Goal: Information Seeking & Learning: Learn about a topic

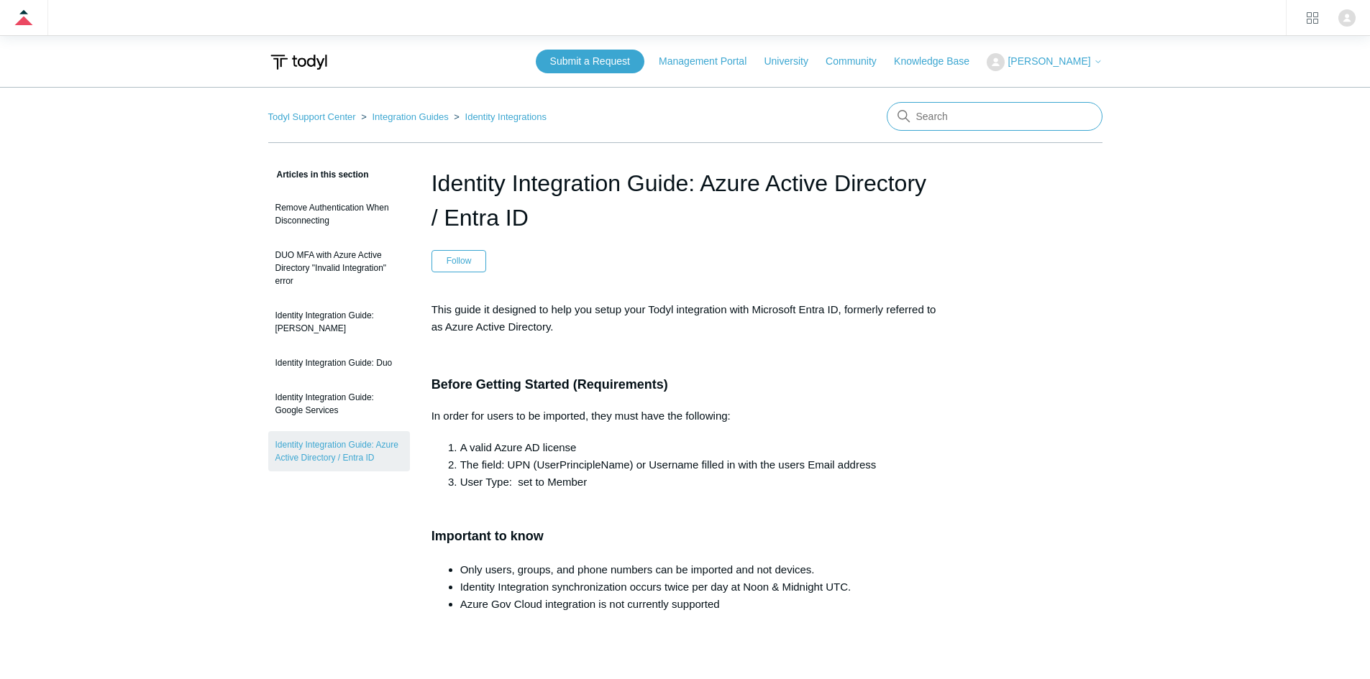
click at [973, 121] on input "Search" at bounding box center [994, 116] width 216 height 29
type input "sso"
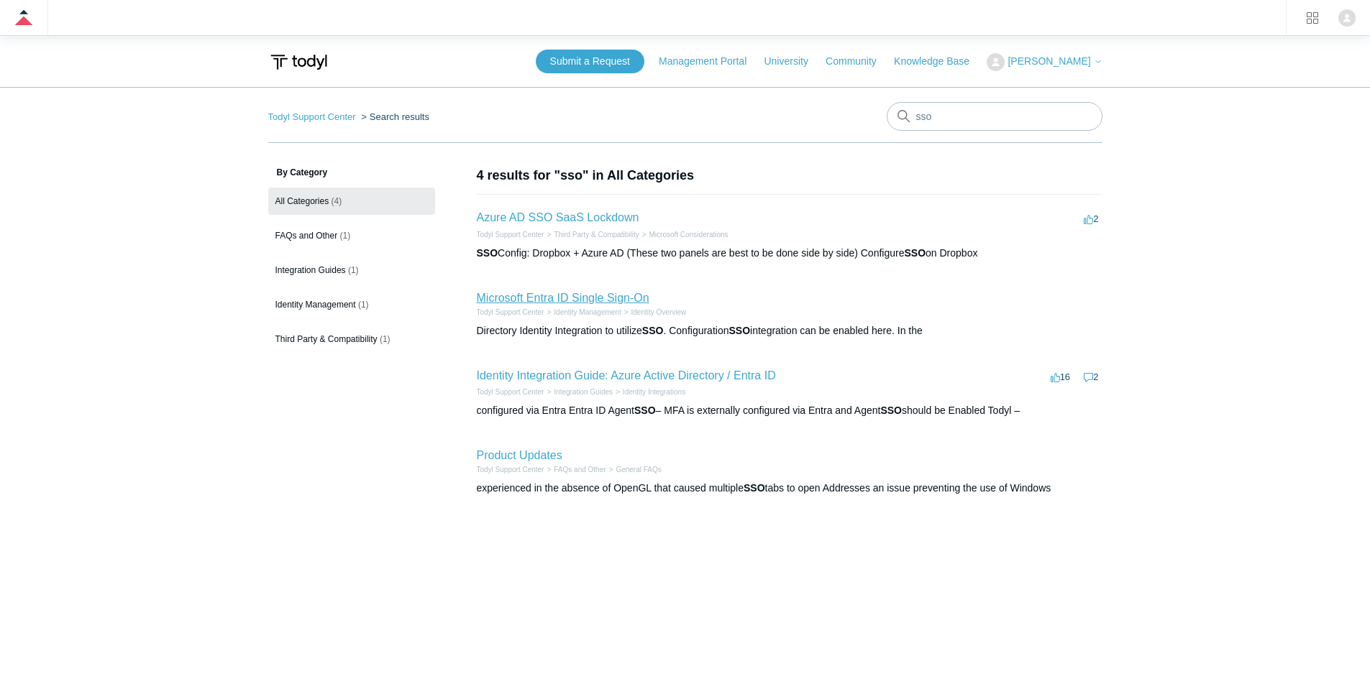
click at [636, 296] on link "Microsoft Entra ID Single Sign-On" at bounding box center [563, 298] width 173 height 12
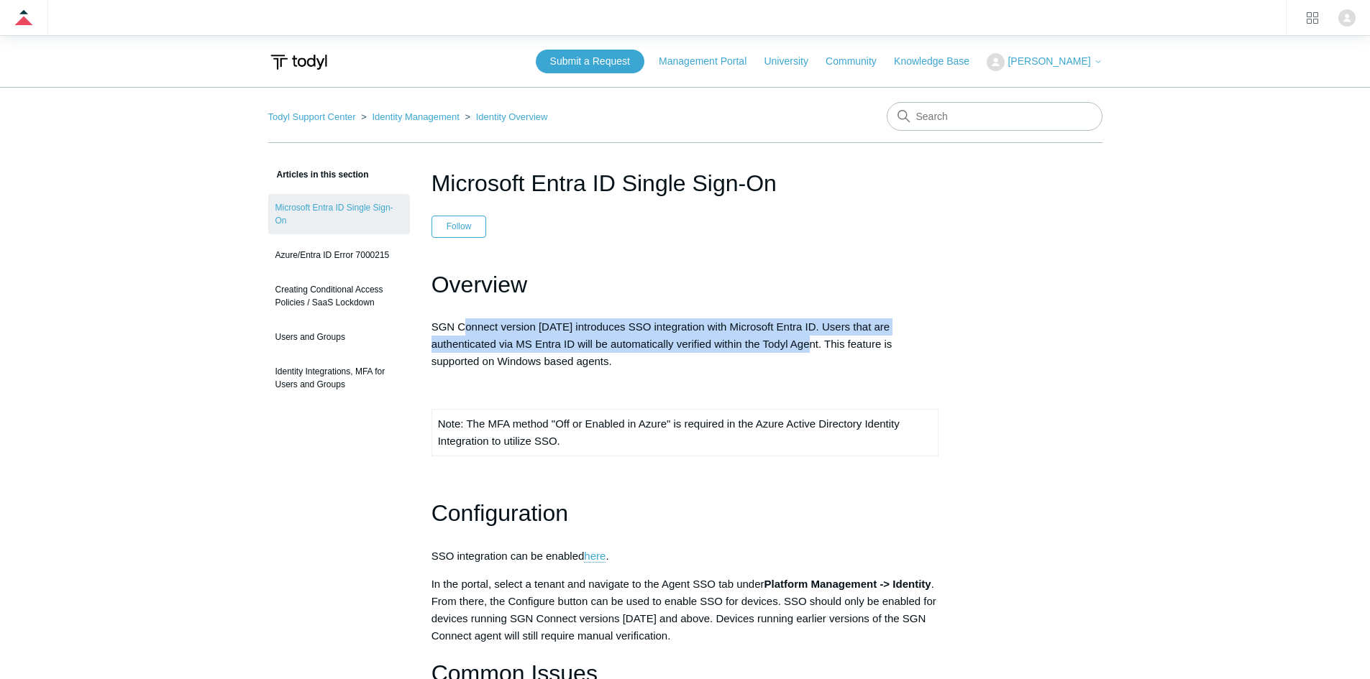
drag, startPoint x: 462, startPoint y: 320, endPoint x: 865, endPoint y: 348, distance: 403.6
click at [840, 346] on p "SGN Connect version 5.1.12 introduces SSO integration with Microsoft Entra ID. …" at bounding box center [685, 344] width 508 height 52
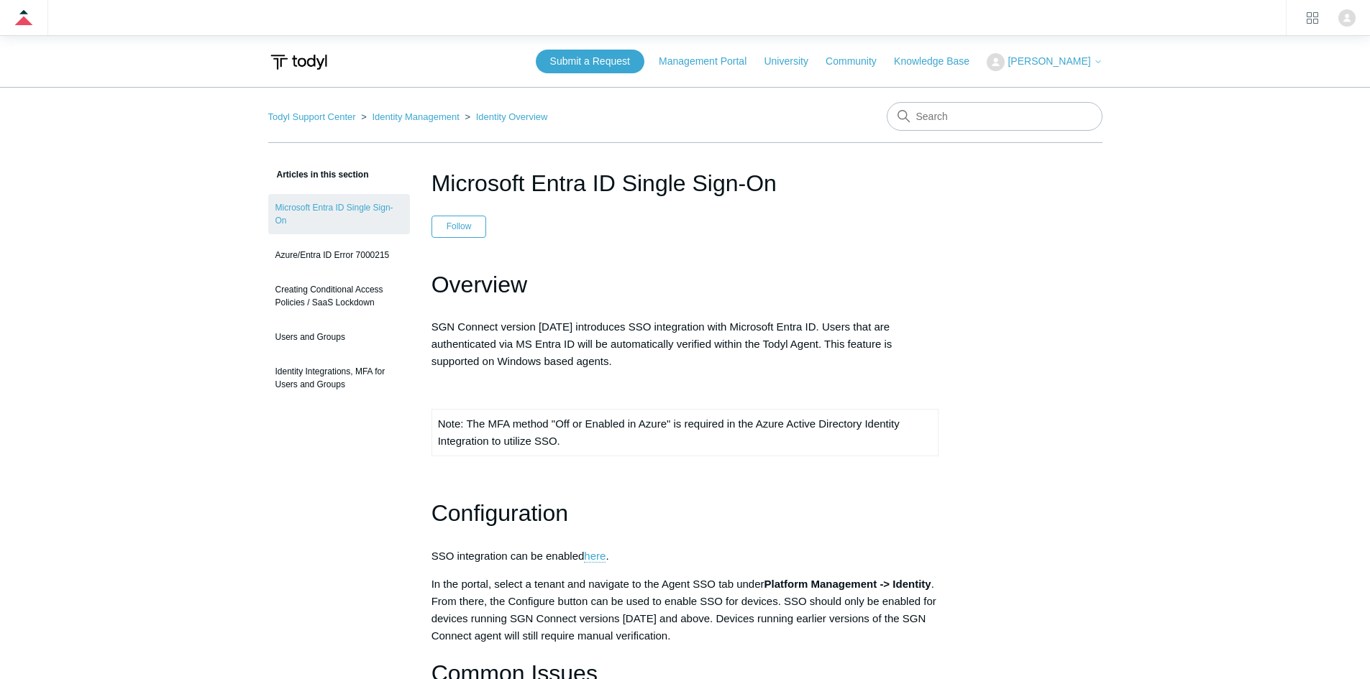
click at [865, 348] on p "SGN Connect version 5.1.12 introduces SSO integration with Microsoft Entra ID. …" at bounding box center [685, 344] width 508 height 52
drag, startPoint x: 607, startPoint y: 363, endPoint x: 631, endPoint y: 368, distance: 24.3
click at [626, 368] on p "SGN Connect version 5.1.12 introduces SSO integration with Microsoft Entra ID. …" at bounding box center [685, 344] width 508 height 52
click at [631, 368] on p "SGN Connect version 5.1.12 introduces SSO integration with Microsoft Entra ID. …" at bounding box center [685, 344] width 508 height 52
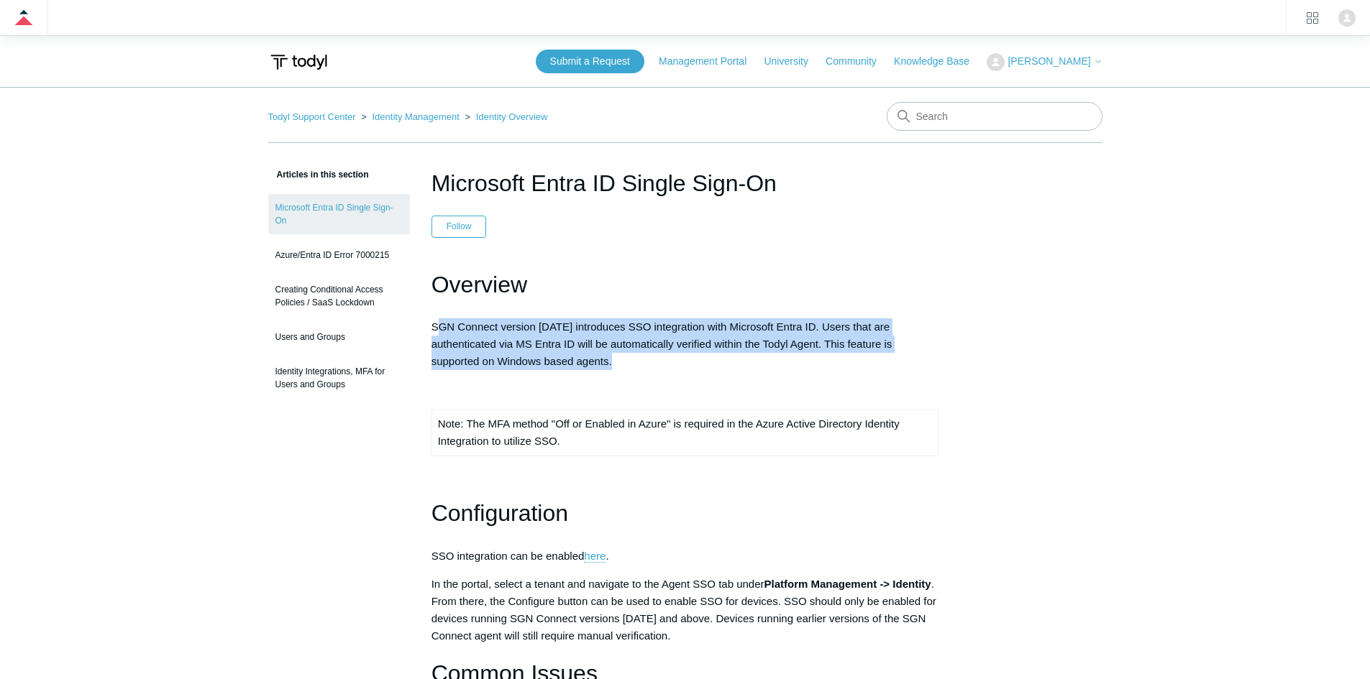
drag, startPoint x: 552, startPoint y: 359, endPoint x: 439, endPoint y: 311, distance: 123.4
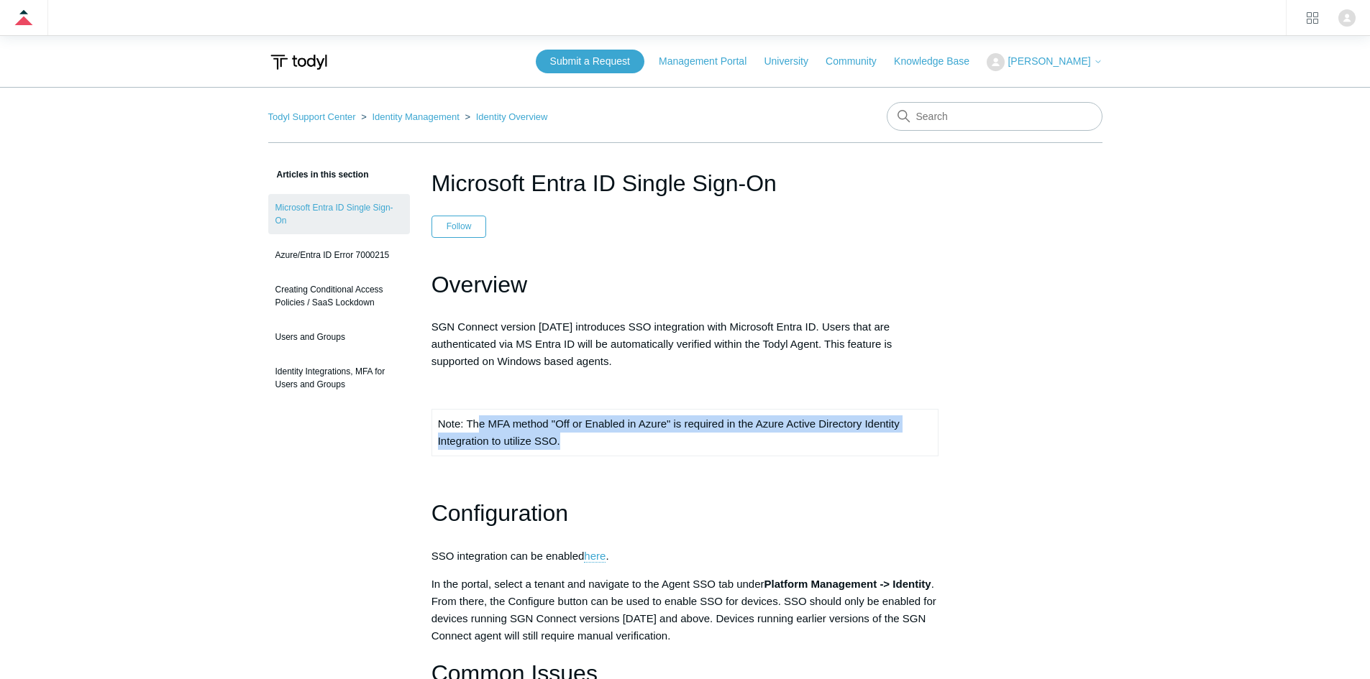
drag, startPoint x: 568, startPoint y: 441, endPoint x: 474, endPoint y: 418, distance: 97.0
click at [474, 418] on td "Note: The MFA method "Off or Enabled in Azure" is required in the Azure Active …" at bounding box center [684, 433] width 507 height 47
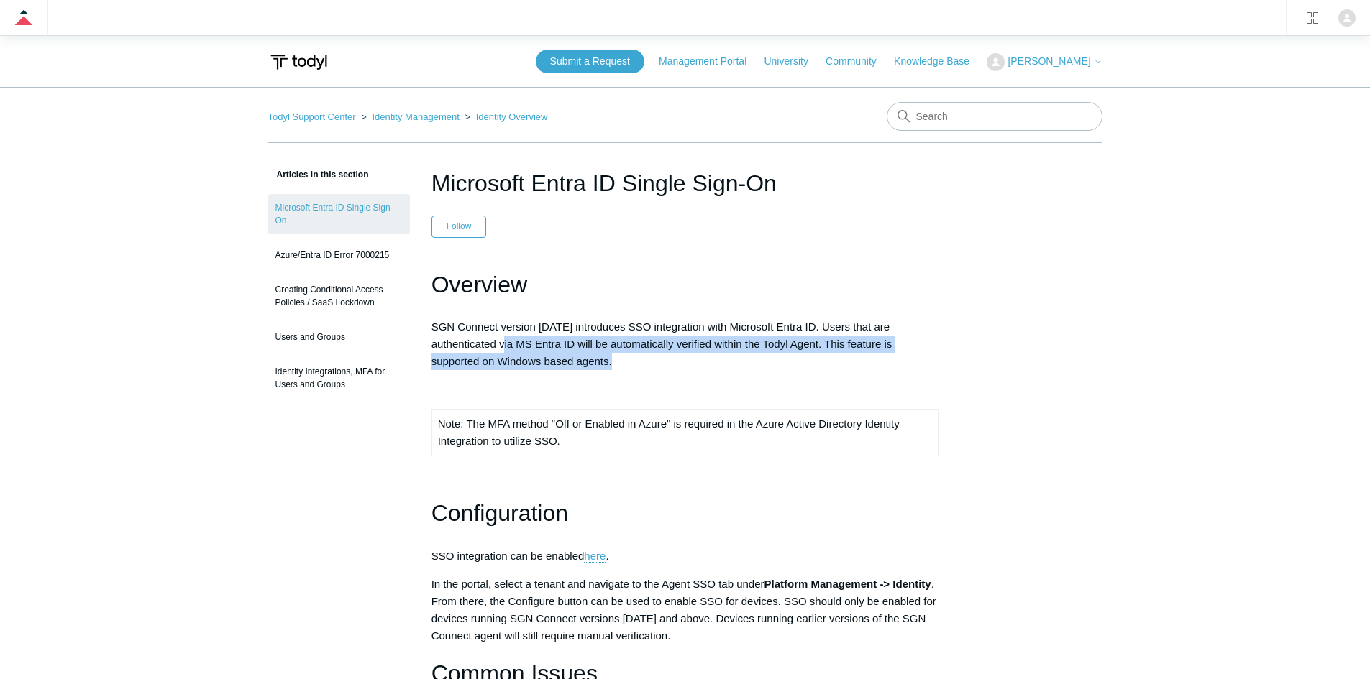
drag, startPoint x: 616, startPoint y: 354, endPoint x: 483, endPoint y: 341, distance: 133.6
click at [495, 344] on p "SGN Connect version 5.1.12 introduces SSO integration with Microsoft Entra ID. …" at bounding box center [685, 344] width 508 height 52
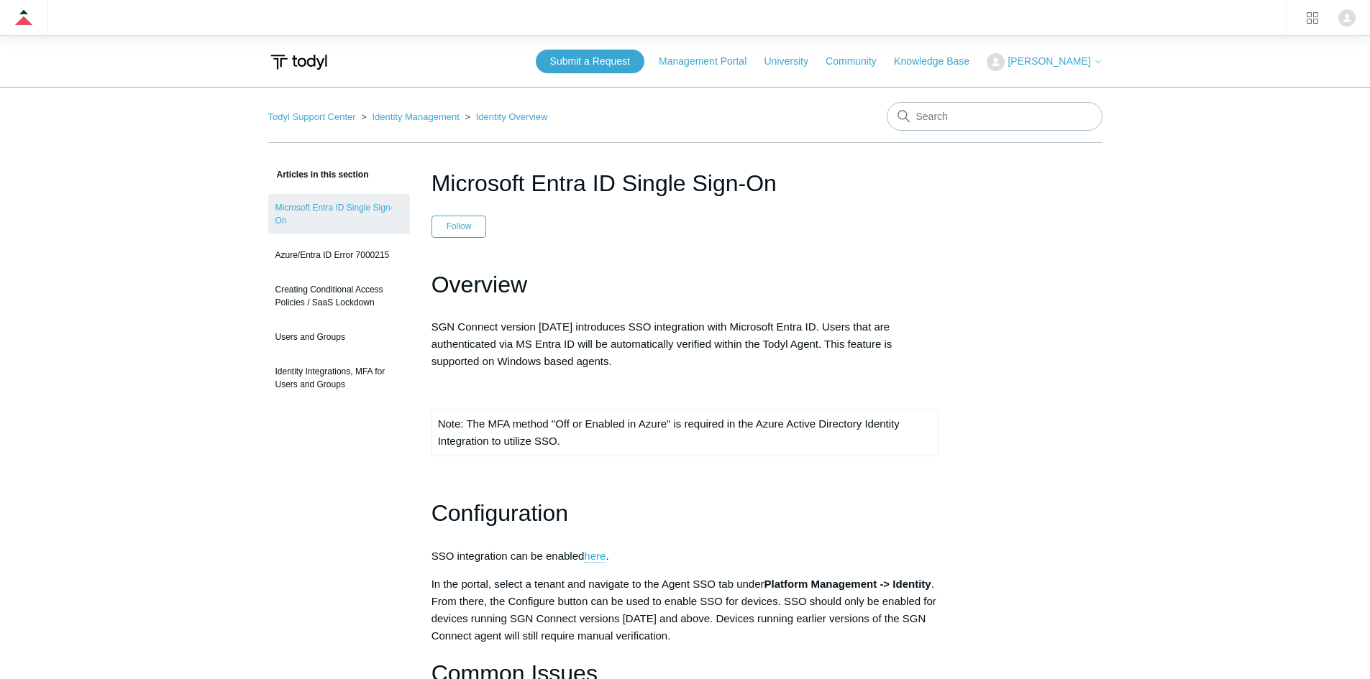
click at [465, 335] on p "SGN Connect version 5.1.12 introduces SSO integration with Microsoft Entra ID. …" at bounding box center [685, 344] width 508 height 52
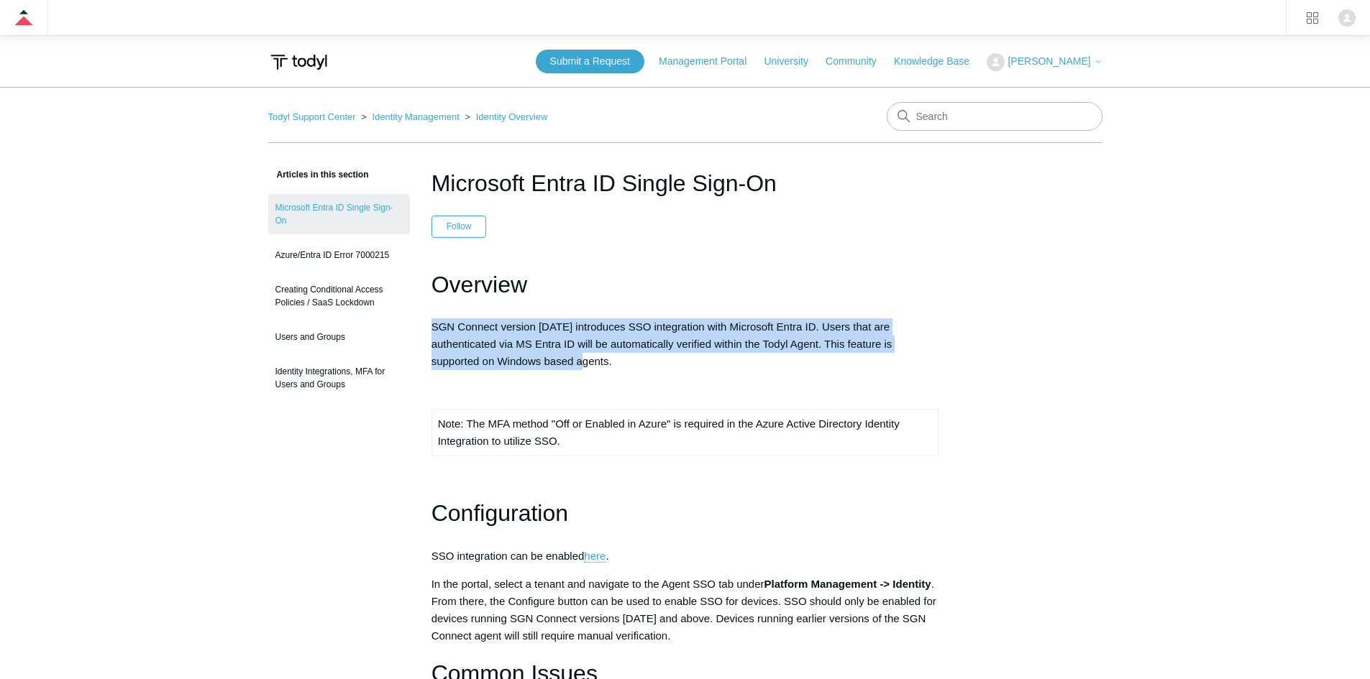
drag, startPoint x: 431, startPoint y: 327, endPoint x: 600, endPoint y: 366, distance: 173.4
click at [592, 365] on p "SGN Connect version 5.1.12 introduces SSO integration with Microsoft Entra ID. …" at bounding box center [685, 344] width 508 height 52
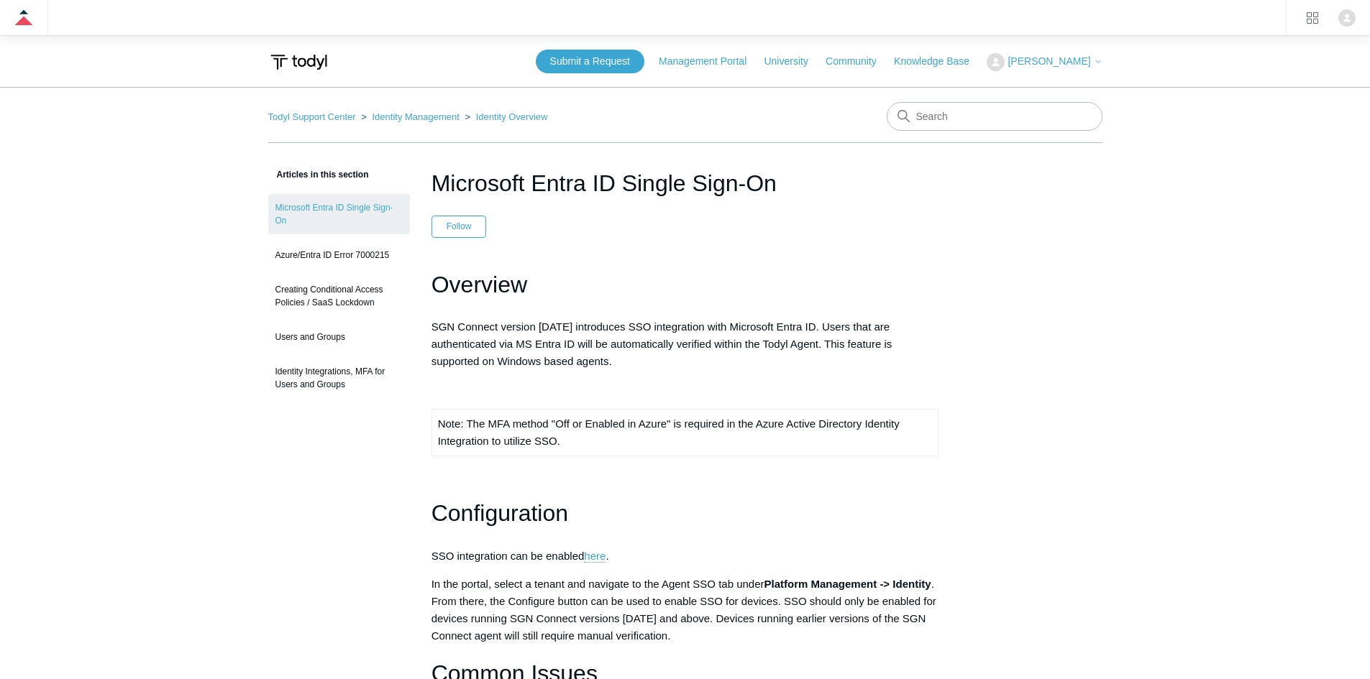
click at [600, 366] on p "SGN Connect version 5.1.12 introduces SSO integration with Microsoft Entra ID. …" at bounding box center [685, 344] width 508 height 52
click at [1006, 116] on input "Search" at bounding box center [994, 116] width 216 height 29
type input "dnsfilter"
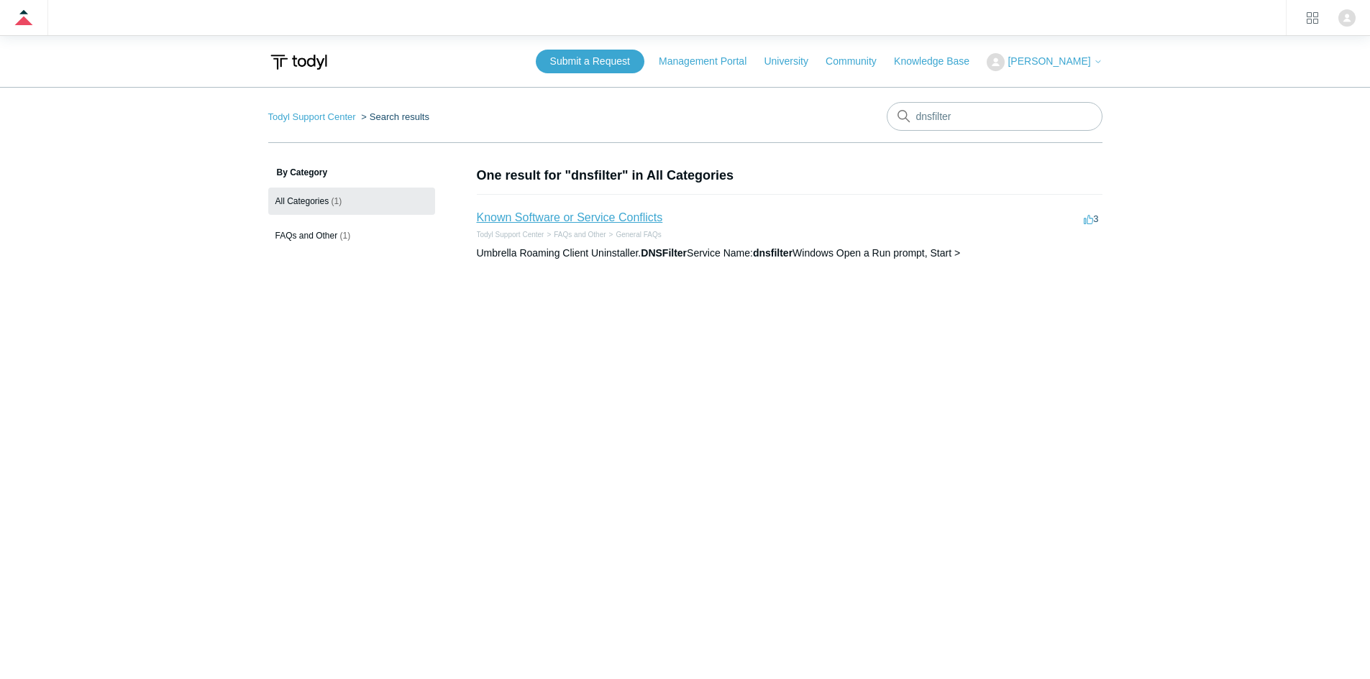
click at [575, 219] on link "Known Software or Service Conflicts" at bounding box center [570, 217] width 186 height 12
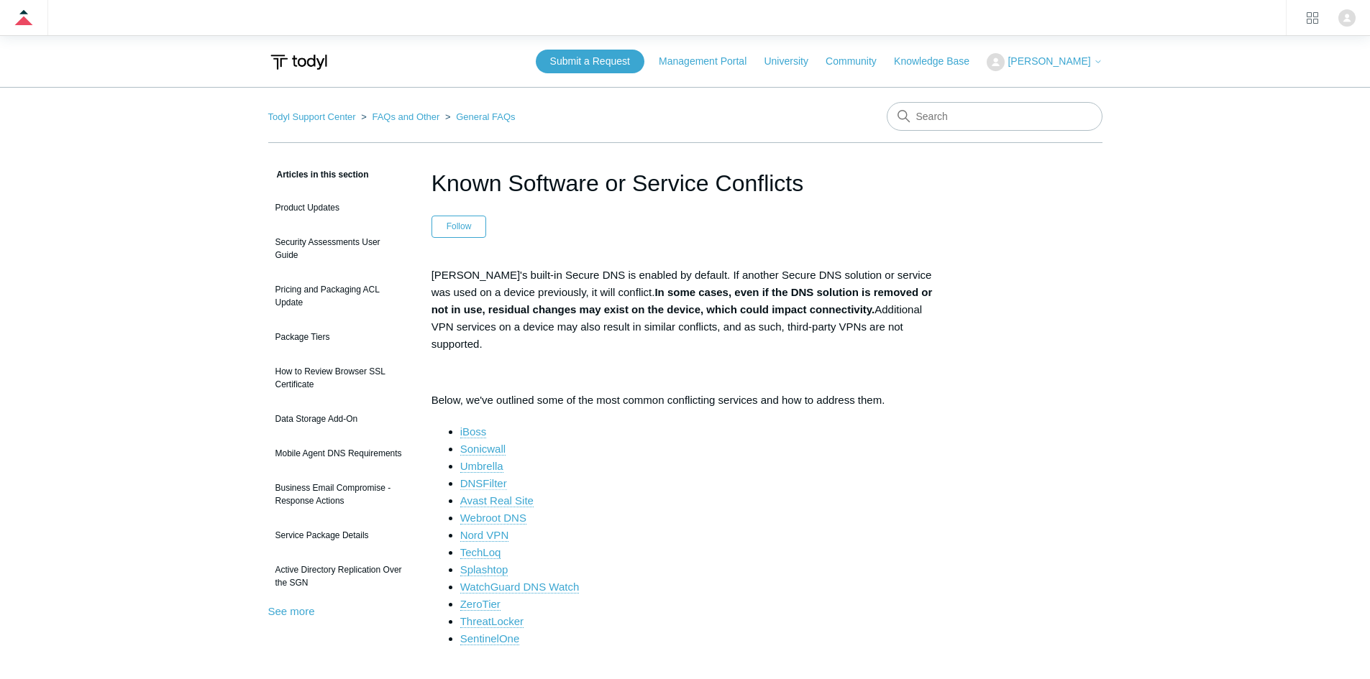
click at [485, 477] on link "DNSFilter" at bounding box center [483, 483] width 47 height 13
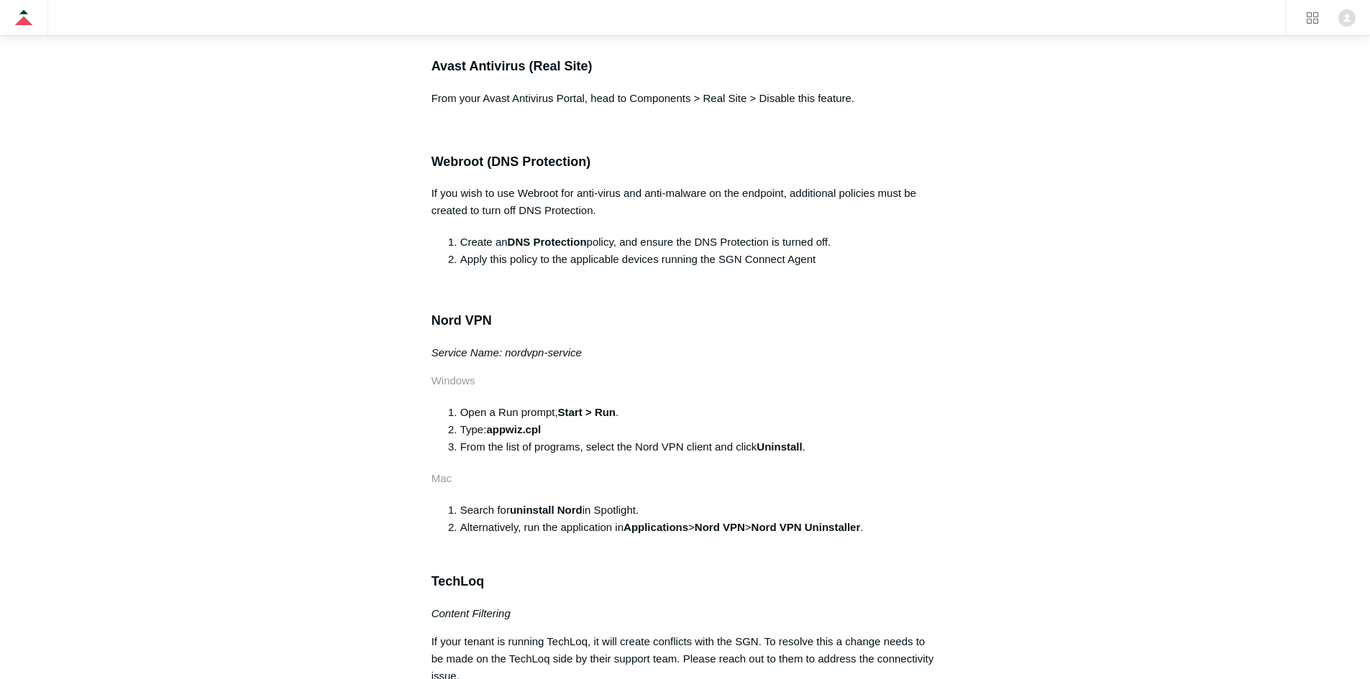
drag, startPoint x: 469, startPoint y: 187, endPoint x: 734, endPoint y: 185, distance: 265.3
drag, startPoint x: 707, startPoint y: 242, endPoint x: 459, endPoint y: 251, distance: 247.5
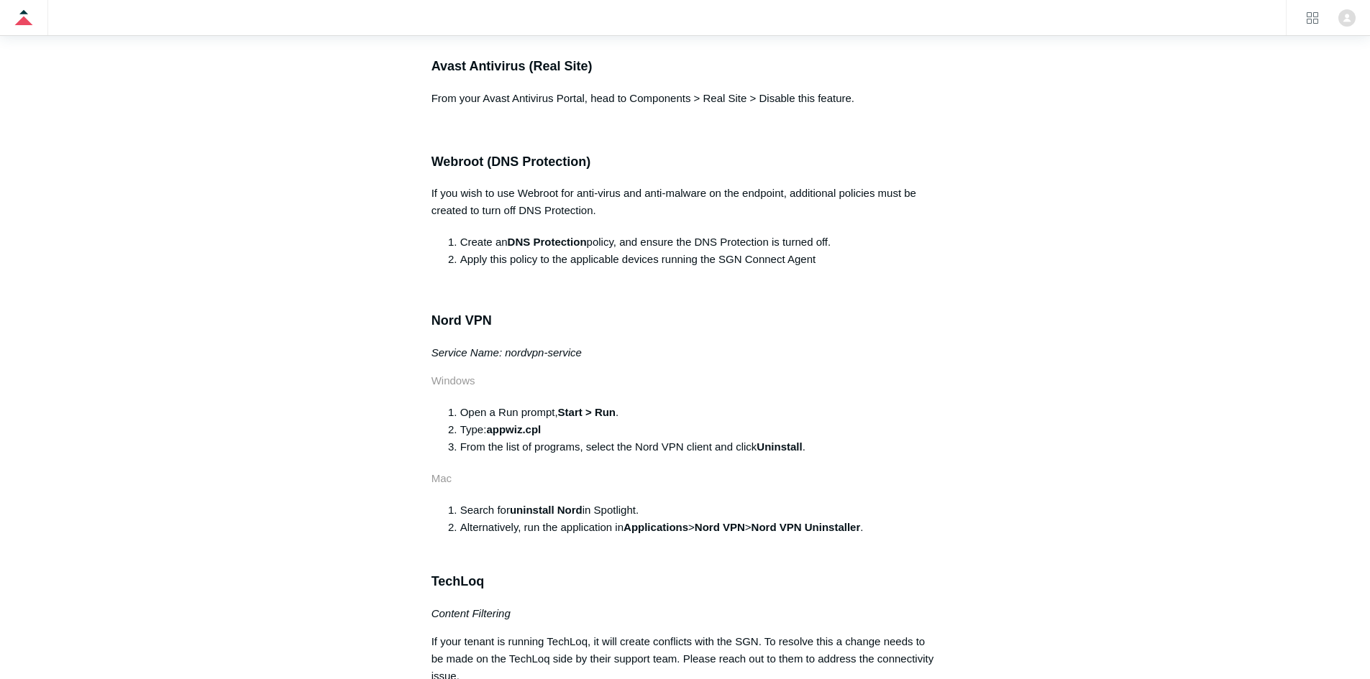
drag, startPoint x: 430, startPoint y: 319, endPoint x: 680, endPoint y: 317, distance: 250.2
click at [648, 317] on article "Known Software or Service Conflicts Follow Not yet followed by anyone Todyl's b…" at bounding box center [685, 453] width 551 height 3960
drag, startPoint x: 725, startPoint y: 316, endPoint x: 456, endPoint y: 318, distance: 268.9
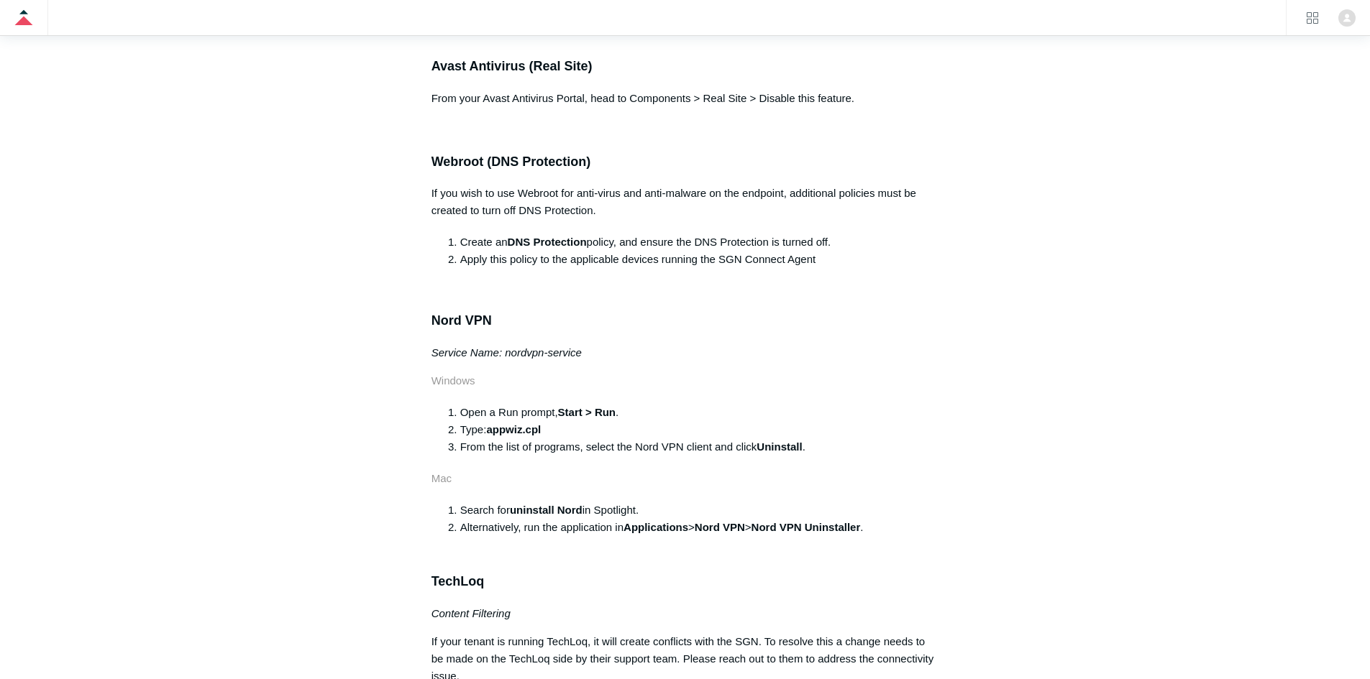
drag, startPoint x: 601, startPoint y: 147, endPoint x: 508, endPoint y: 157, distance: 93.3
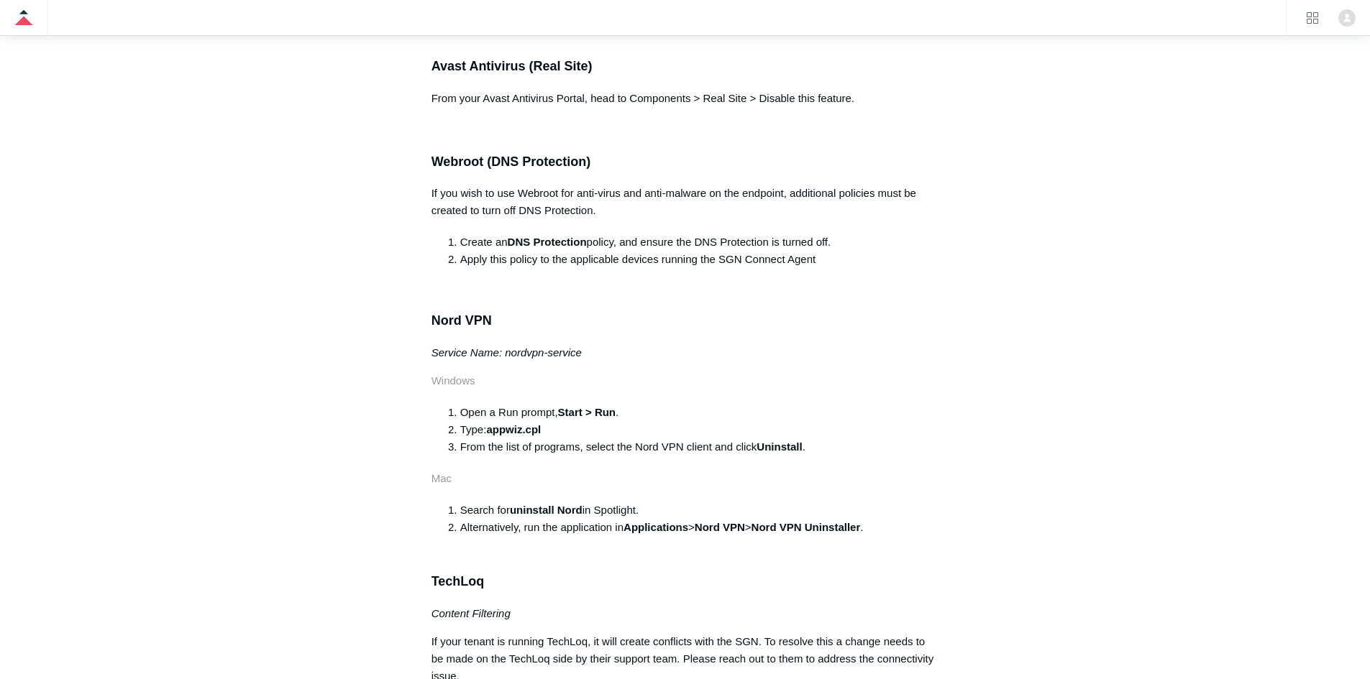
drag, startPoint x: 462, startPoint y: 170, endPoint x: 552, endPoint y: 155, distance: 91.1
drag, startPoint x: 506, startPoint y: 188, endPoint x: 746, endPoint y: 185, distance: 239.4
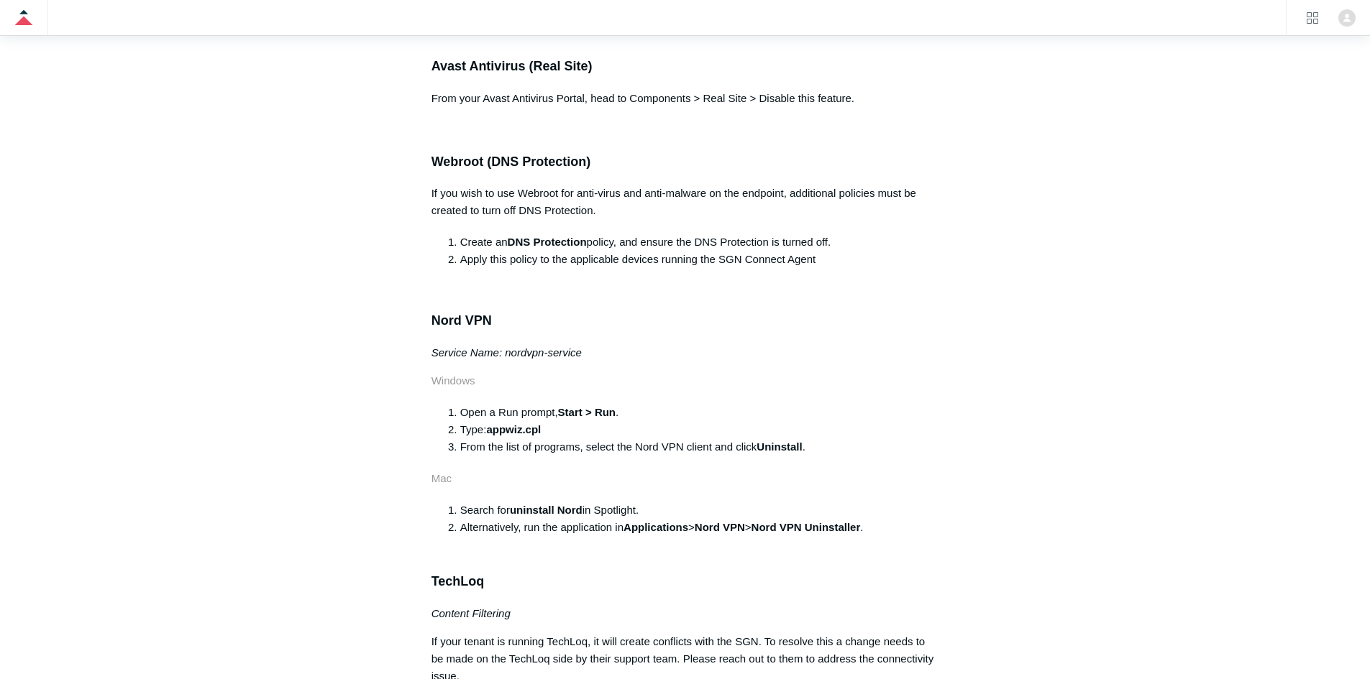
drag, startPoint x: 739, startPoint y: 244, endPoint x: 518, endPoint y: 245, distance: 221.4
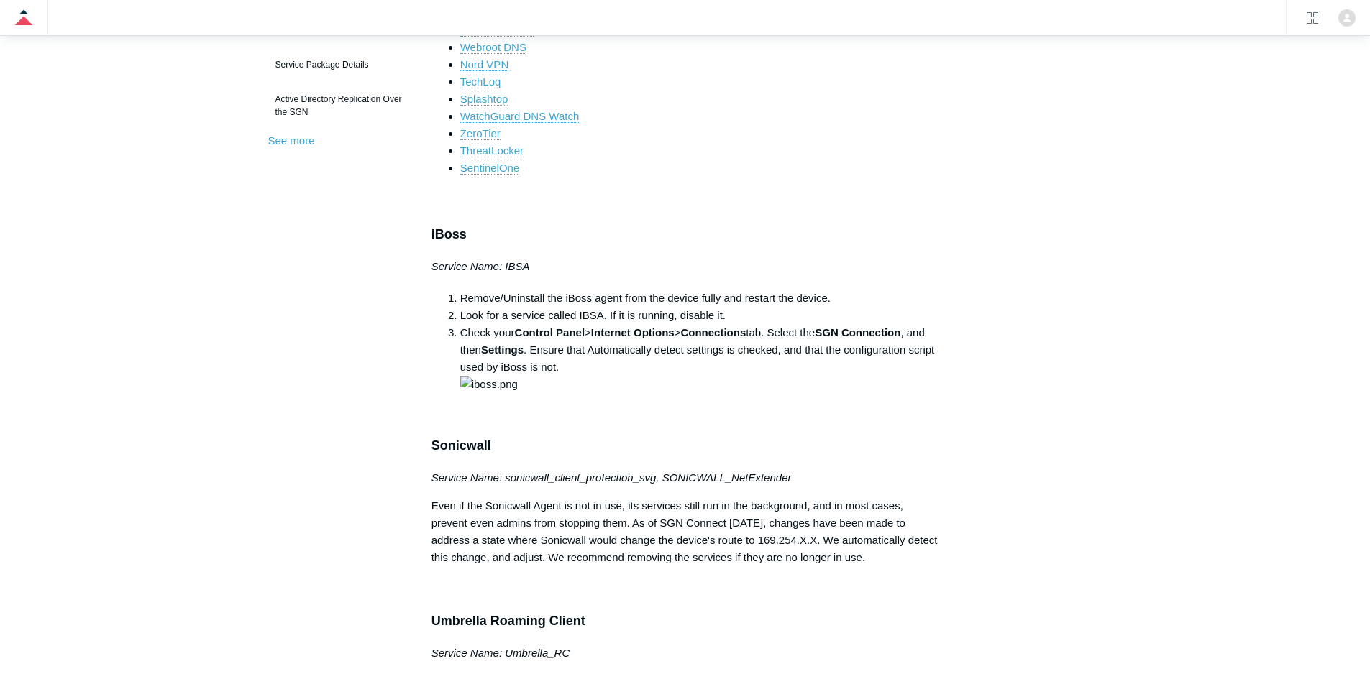
scroll to position [0, 0]
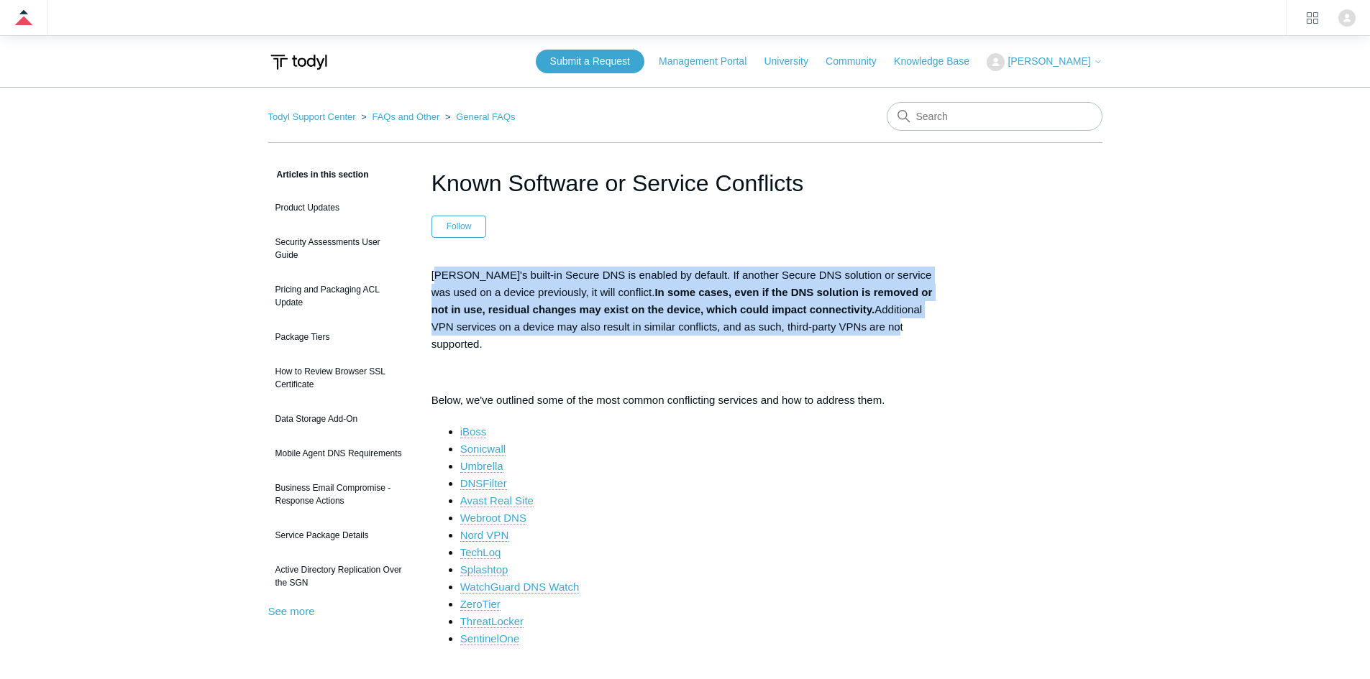
drag, startPoint x: 434, startPoint y: 277, endPoint x: 849, endPoint y: 333, distance: 418.6
click at [838, 333] on p "Todyl's built-in Secure DNS is enabled by default. If another Secure DNS soluti…" at bounding box center [685, 310] width 508 height 86
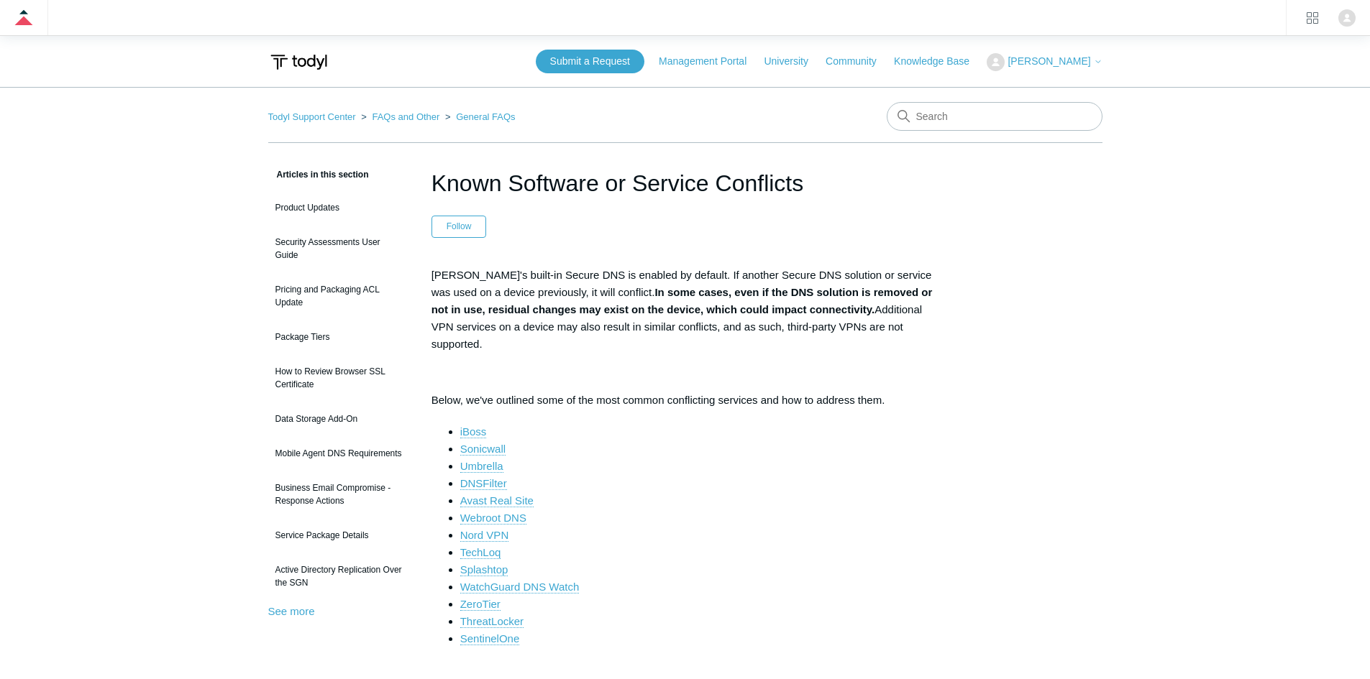
click at [849, 333] on p "Todyl's built-in Secure DNS is enabled by default. If another Secure DNS soluti…" at bounding box center [685, 310] width 508 height 86
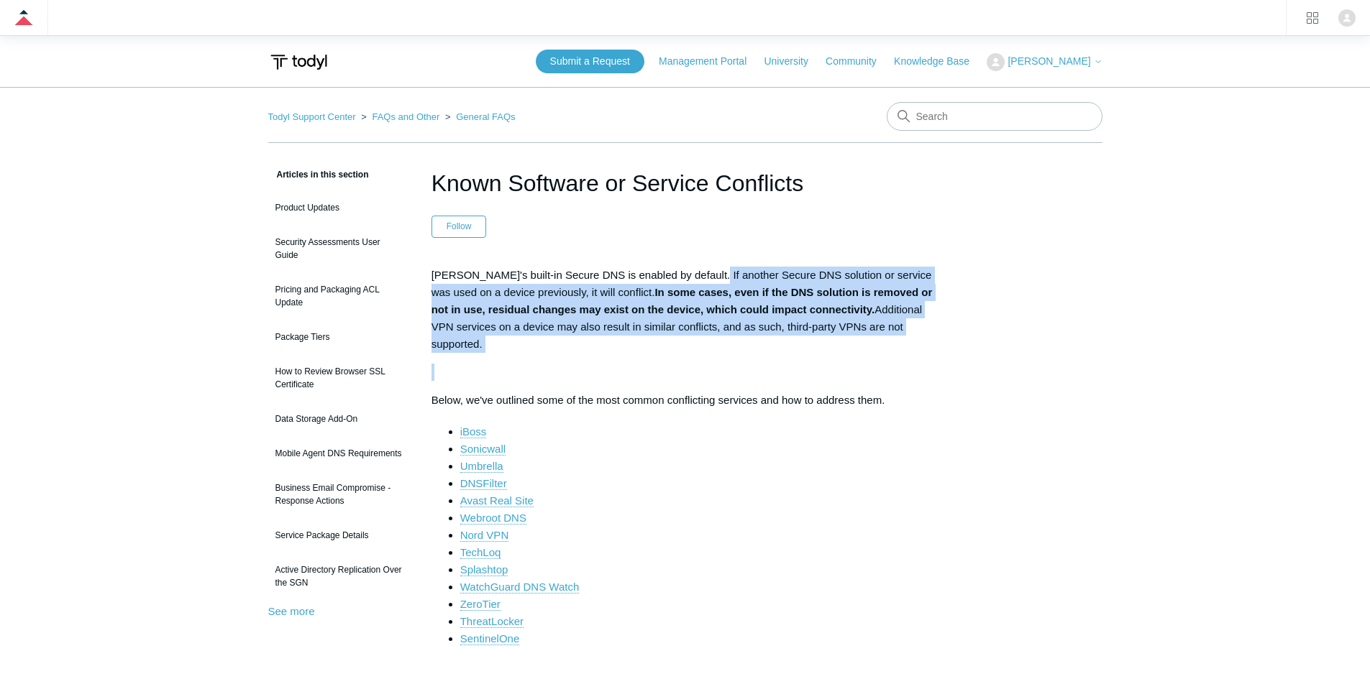
drag, startPoint x: 917, startPoint y: 343, endPoint x: 695, endPoint y: 271, distance: 233.5
click at [695, 271] on p "Todyl's built-in Secure DNS is enabled by default. If another Secure DNS soluti…" at bounding box center [685, 310] width 508 height 86
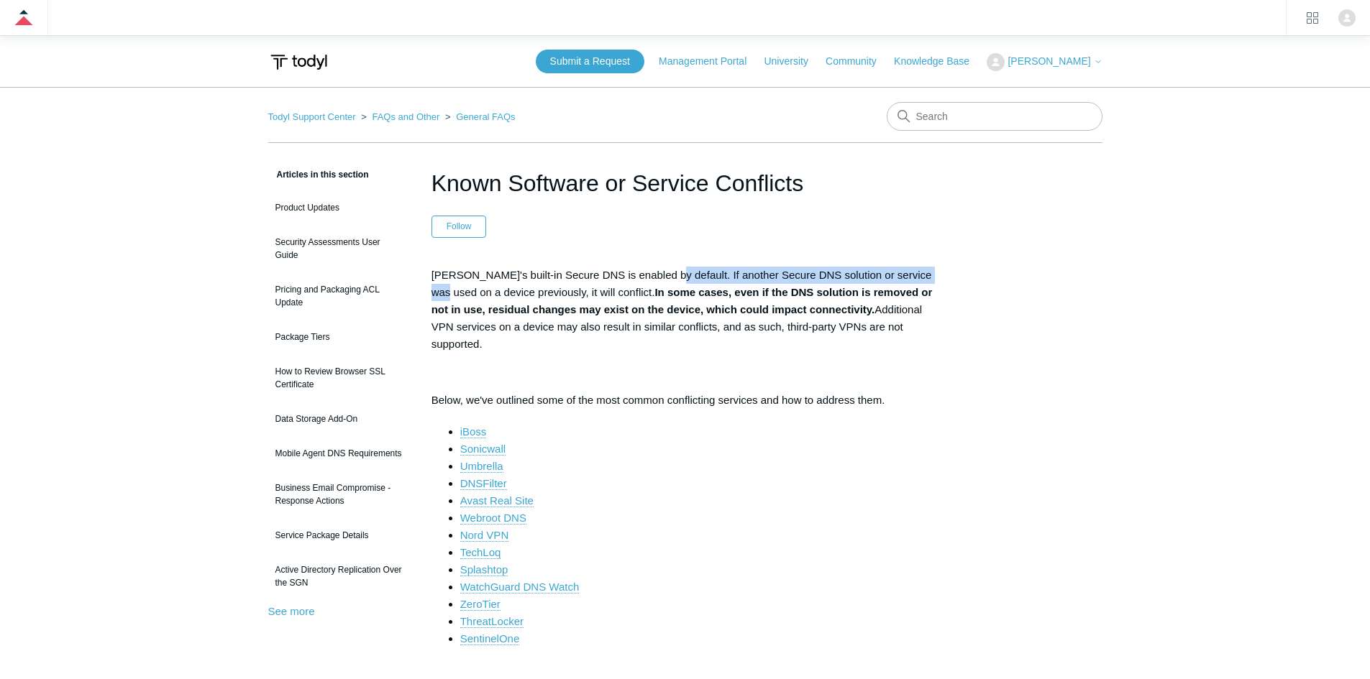
drag, startPoint x: 659, startPoint y: 271, endPoint x: 938, endPoint y: 268, distance: 279.0
click at [938, 268] on p "Todyl's built-in Secure DNS is enabled by default. If another Secure DNS soluti…" at bounding box center [685, 310] width 508 height 86
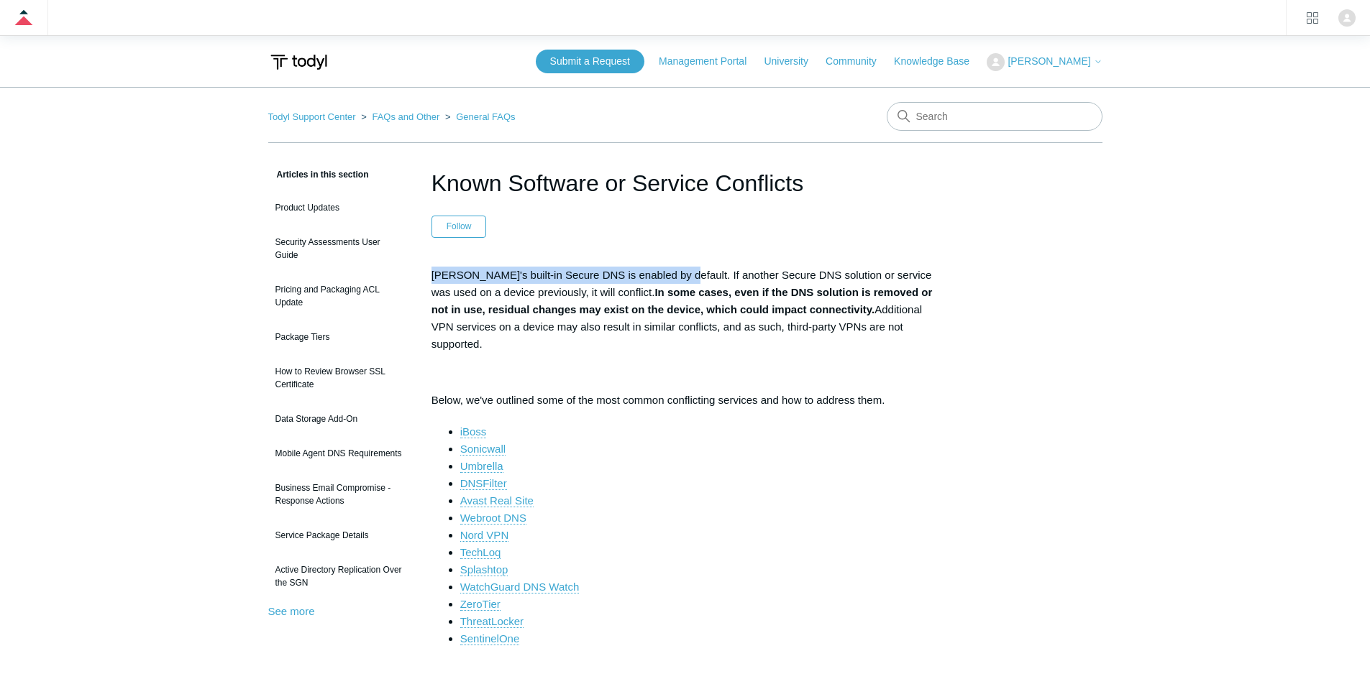
drag, startPoint x: 428, startPoint y: 275, endPoint x: 669, endPoint y: 277, distance: 240.8
click at [669, 277] on p "Todyl's built-in Secure DNS is enabled by default. If another Secure DNS soluti…" at bounding box center [685, 310] width 508 height 86
drag, startPoint x: 618, startPoint y: 277, endPoint x: 445, endPoint y: 277, distance: 172.5
click at [445, 277] on p "Todyl's built-in Secure DNS is enabled by default. If another Secure DNS soluti…" at bounding box center [685, 310] width 508 height 86
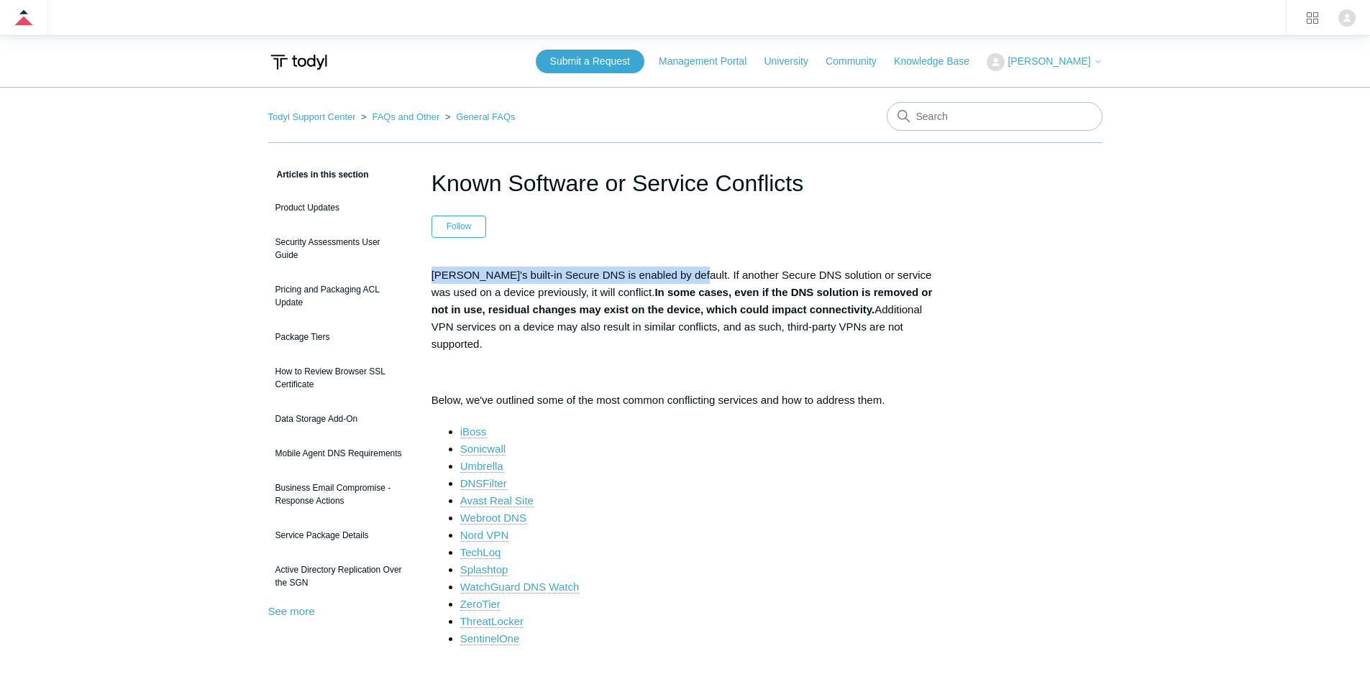
click at [445, 277] on p "Todyl's built-in Secure DNS is enabled by default. If another Secure DNS soluti…" at bounding box center [685, 310] width 508 height 86
drag, startPoint x: 431, startPoint y: 275, endPoint x: 665, endPoint y: 275, distance: 234.4
click at [665, 275] on p "Todyl's built-in Secure DNS is enabled by default. If another Secure DNS soluti…" at bounding box center [685, 310] width 508 height 86
drag, startPoint x: 665, startPoint y: 275, endPoint x: 429, endPoint y: 275, distance: 235.8
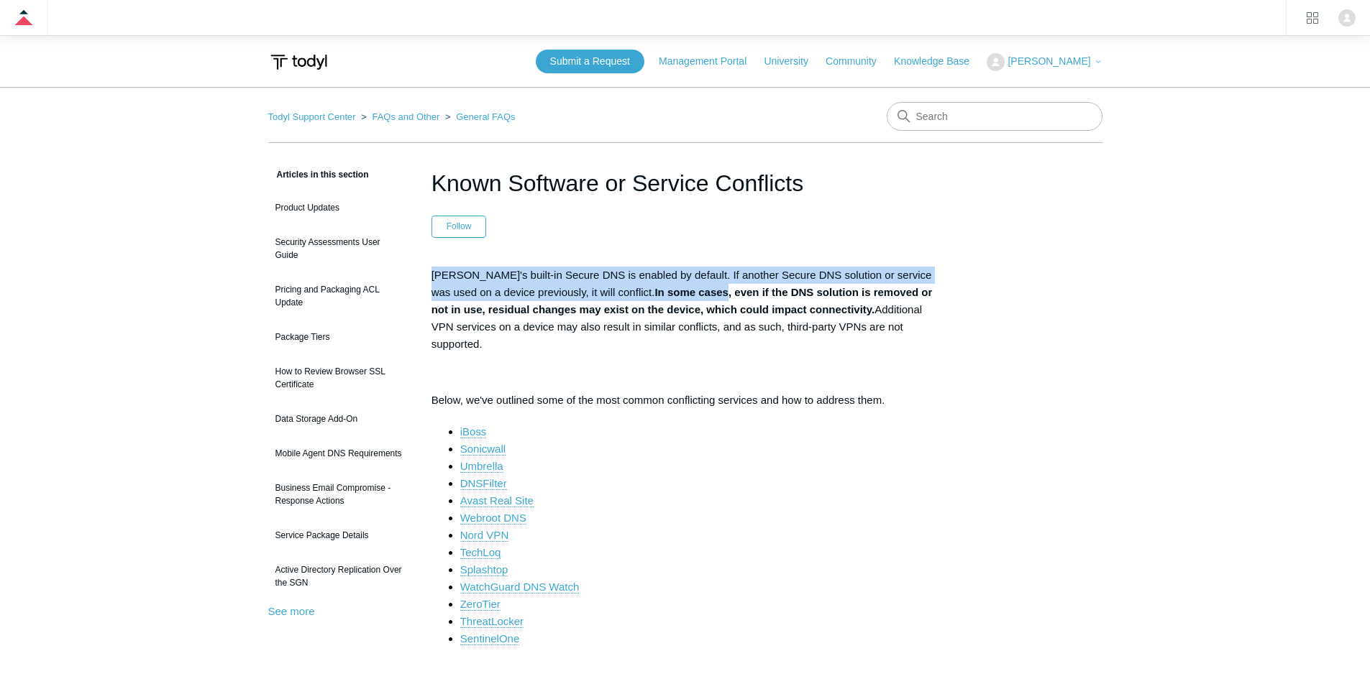
drag, startPoint x: 429, startPoint y: 275, endPoint x: 692, endPoint y: 292, distance: 263.7
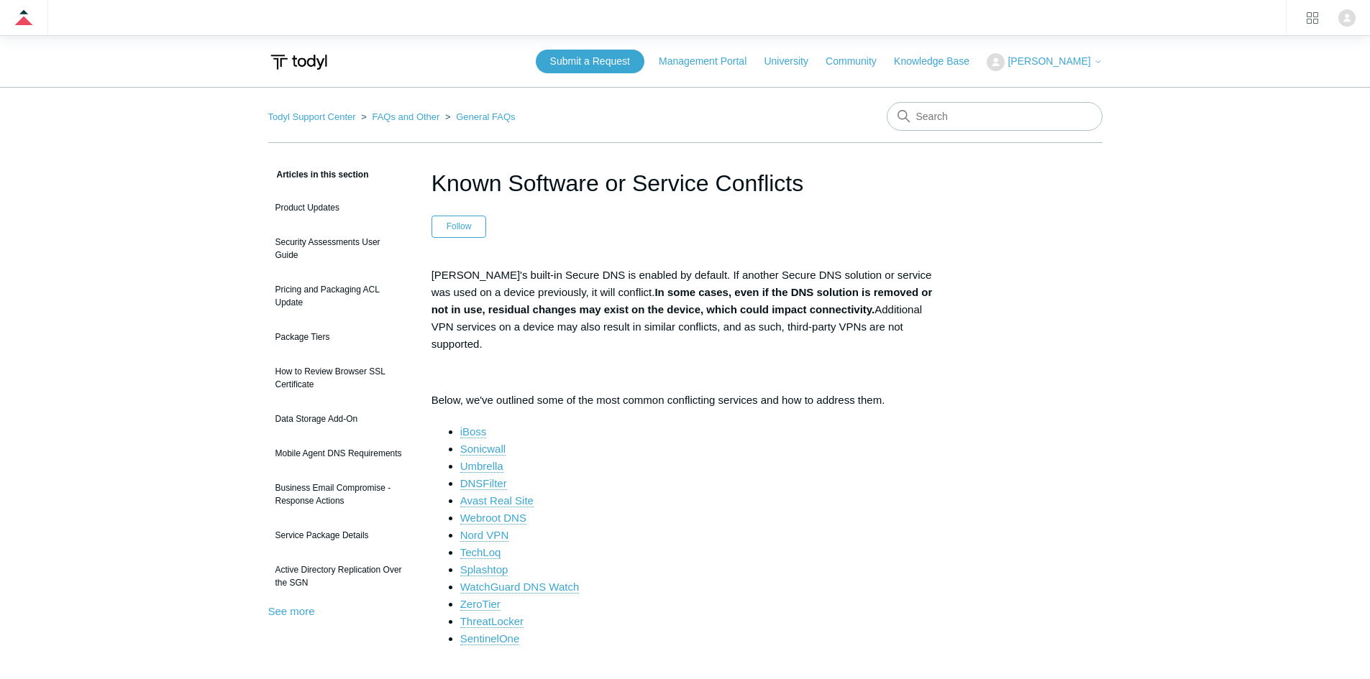
click at [716, 295] on strong "In some cases, even if the DNS solution is removed or not in use, residual chan…" at bounding box center [681, 300] width 501 height 29
drag, startPoint x: 657, startPoint y: 272, endPoint x: 848, endPoint y: 272, distance: 191.2
click at [843, 272] on p "Todyl's built-in Secure DNS is enabled by default. If another Secure DNS soluti…" at bounding box center [685, 310] width 508 height 86
click at [848, 272] on p "Todyl's built-in Secure DNS is enabled by default. If another Secure DNS soluti…" at bounding box center [685, 310] width 508 height 86
drag, startPoint x: 156, startPoint y: 274, endPoint x: 198, endPoint y: 35, distance: 242.4
